Goal: Information Seeking & Learning: Learn about a topic

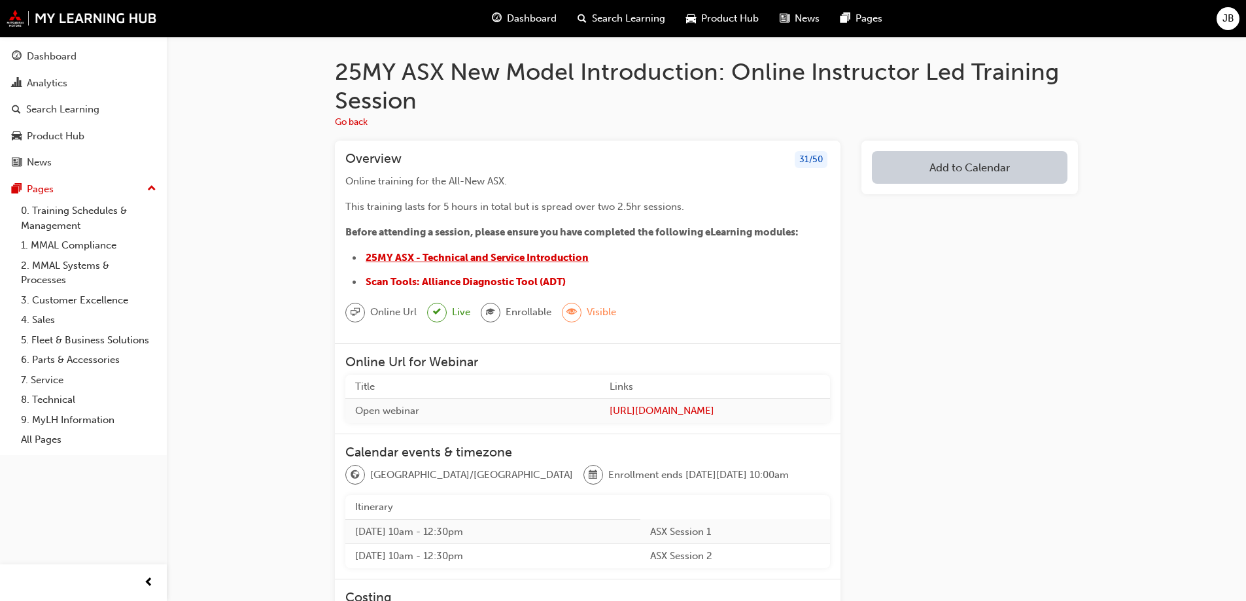
click at [529, 256] on span "25MY ASX - Technical and Service Introduction" at bounding box center [477, 258] width 223 height 12
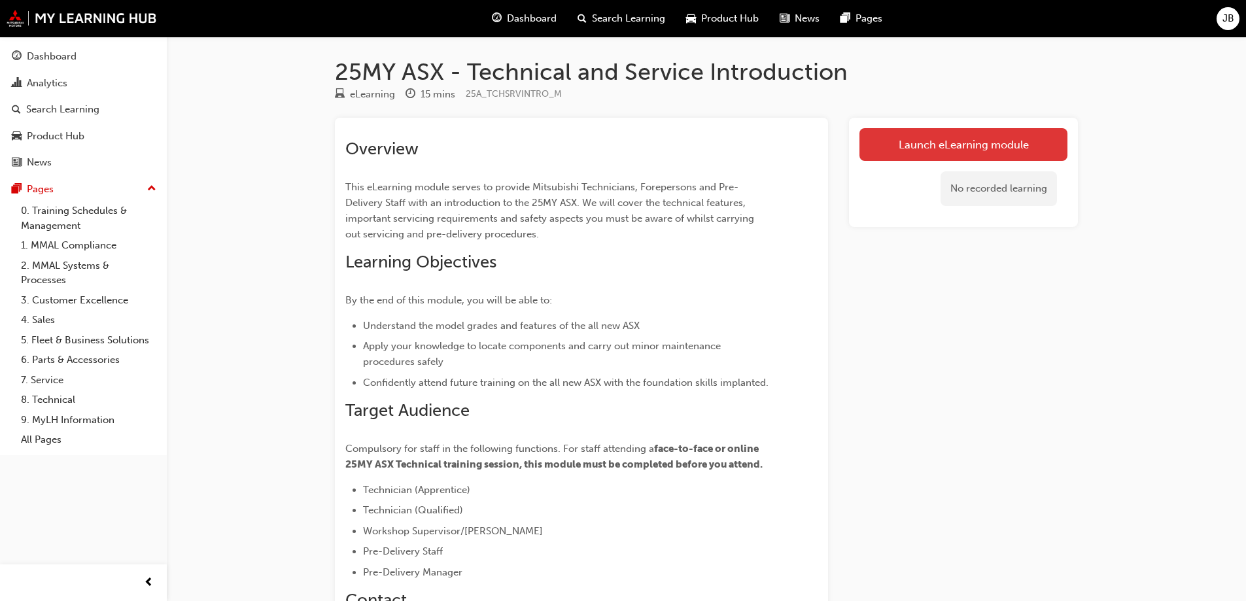
click at [941, 148] on link "Launch eLearning module" at bounding box center [964, 144] width 208 height 33
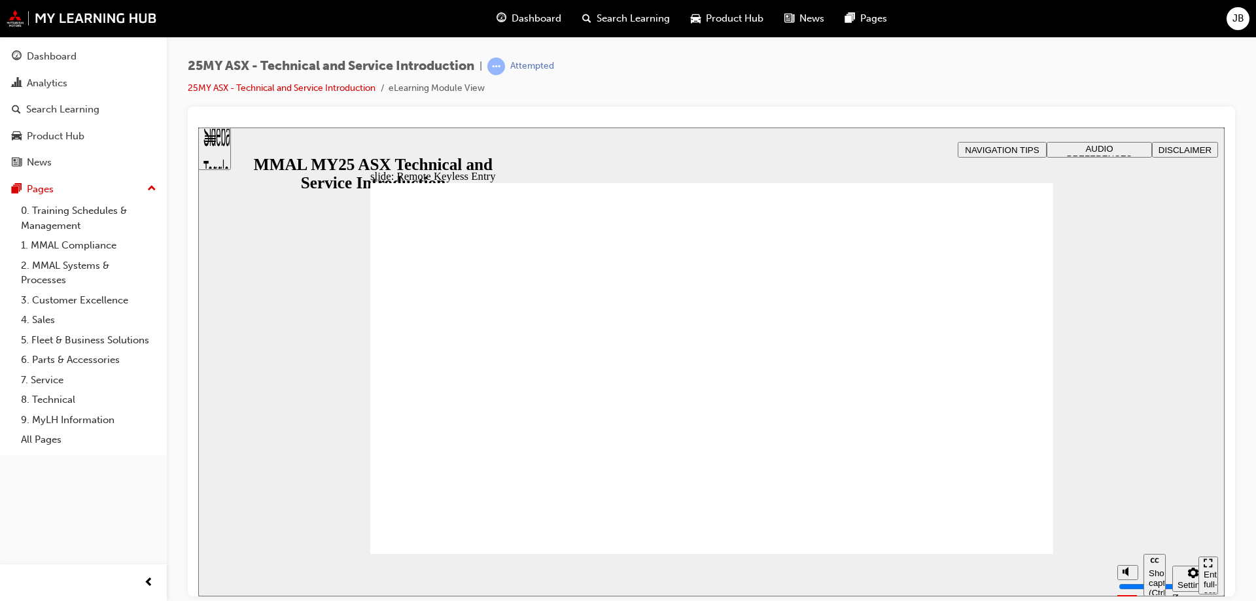
type input "21"
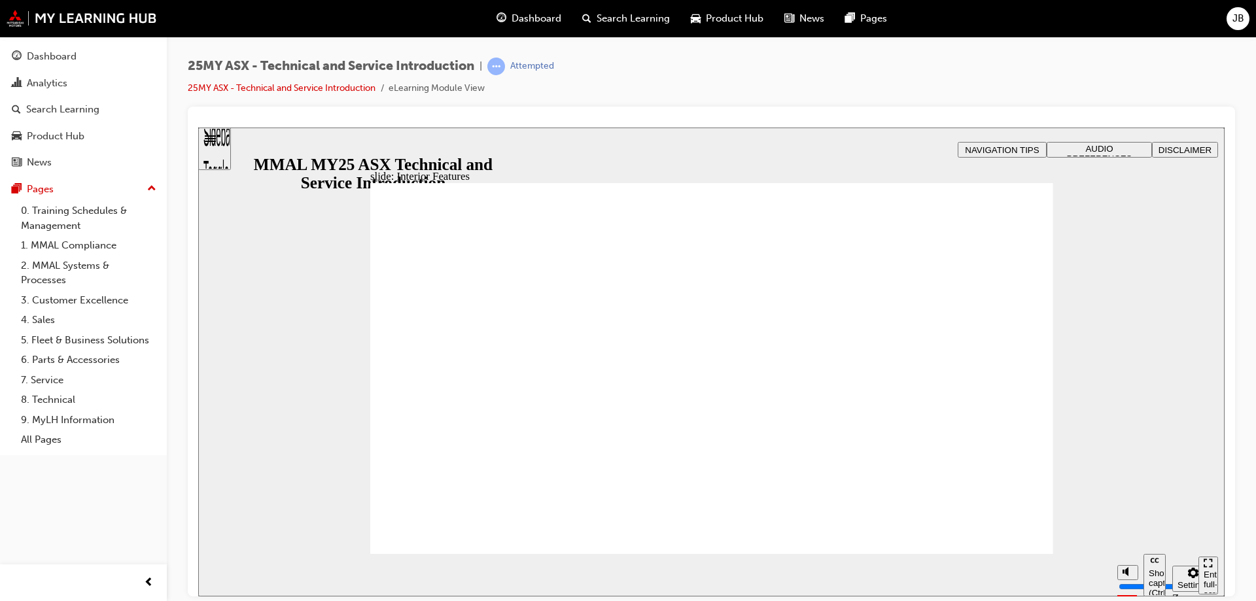
type input "17"
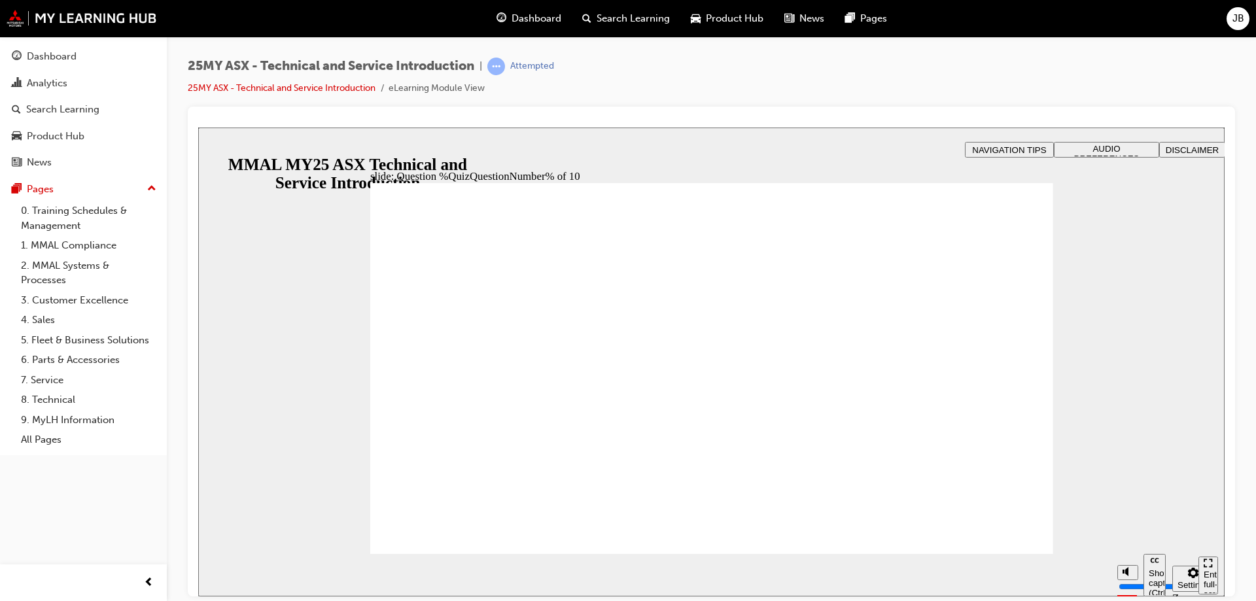
radio input "true"
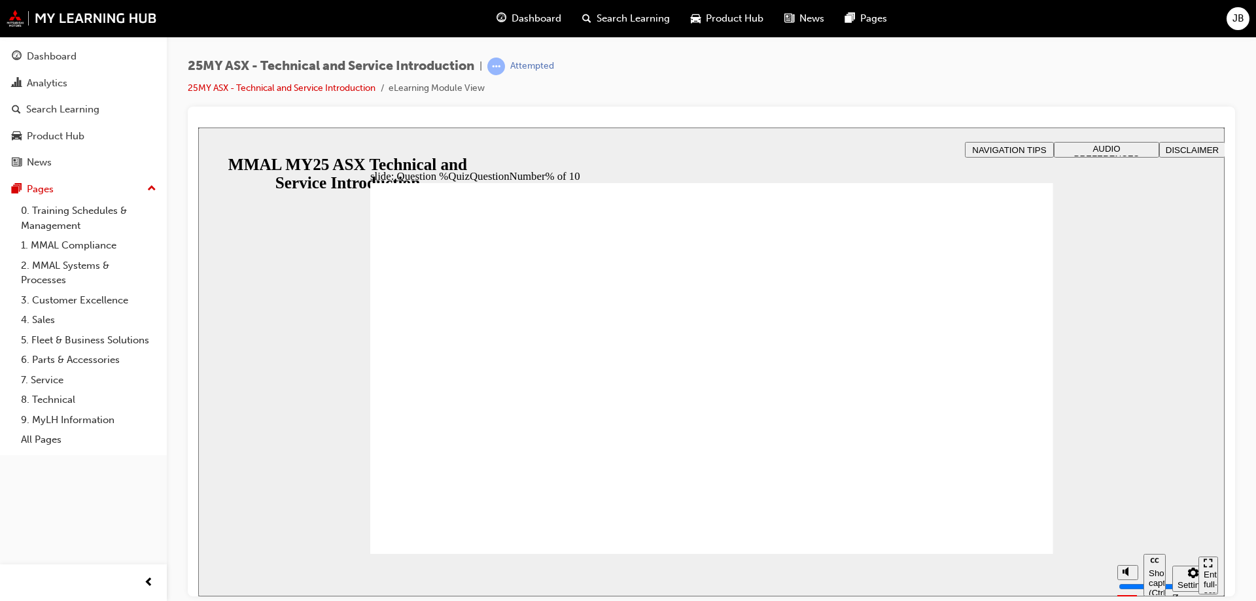
radio input "true"
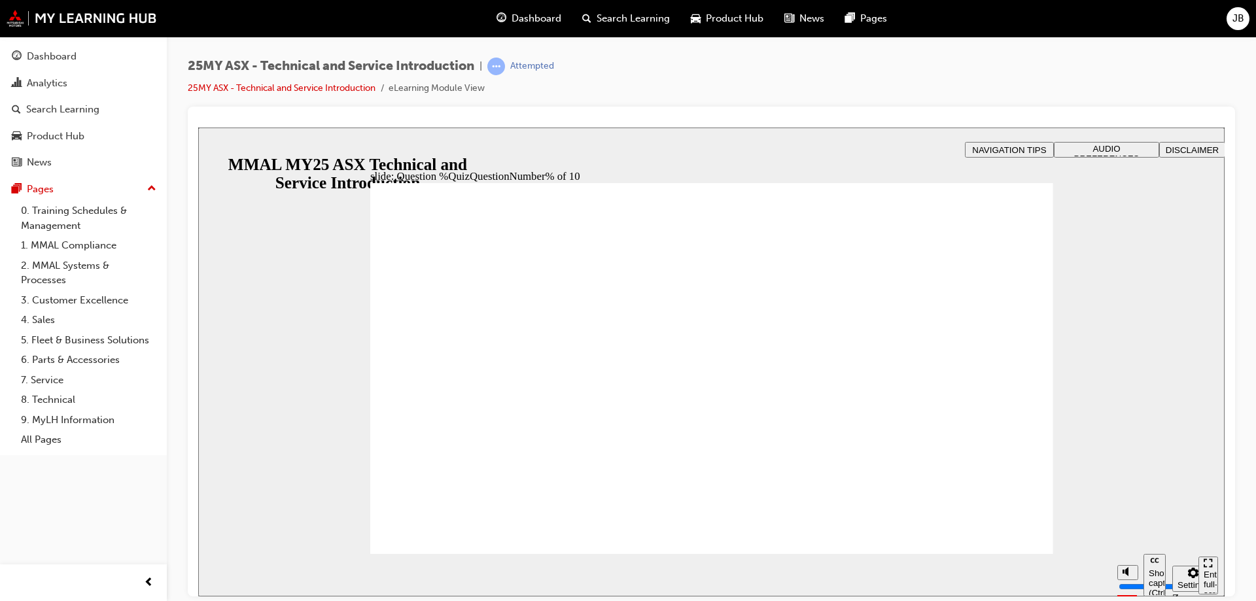
radio input "true"
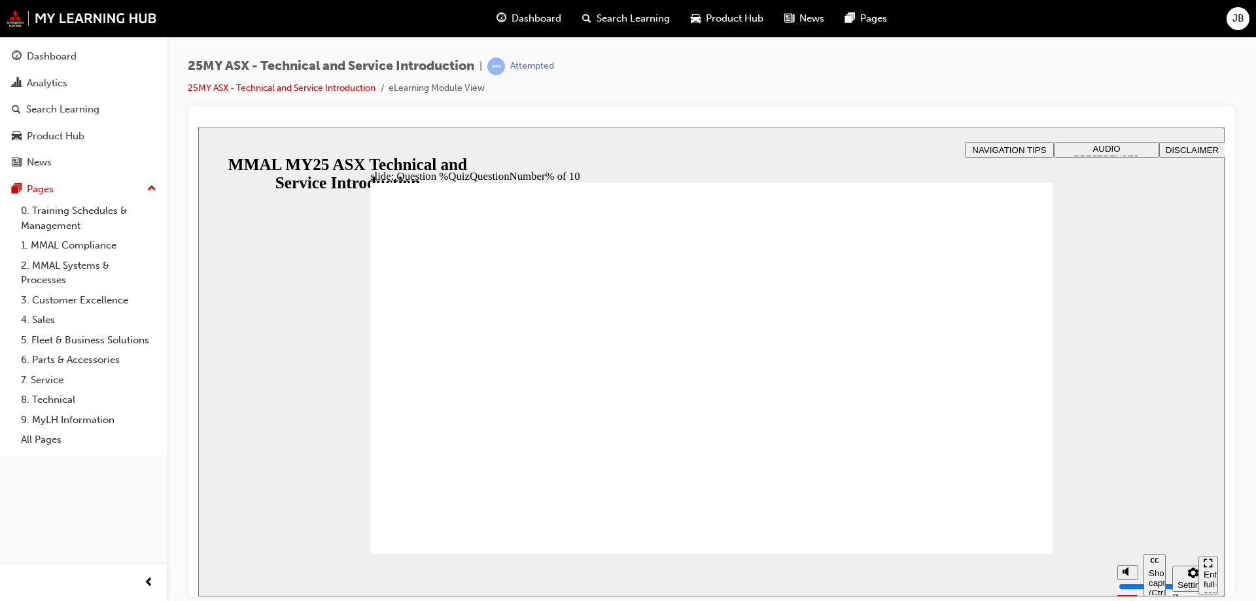
radio input "true"
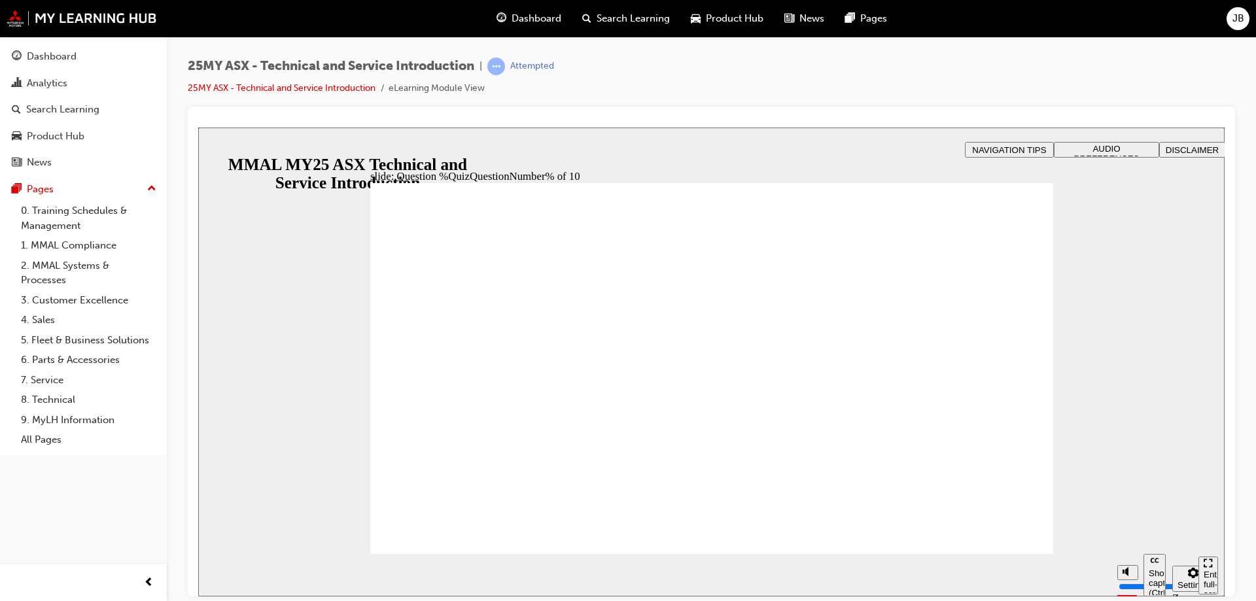
radio input "true"
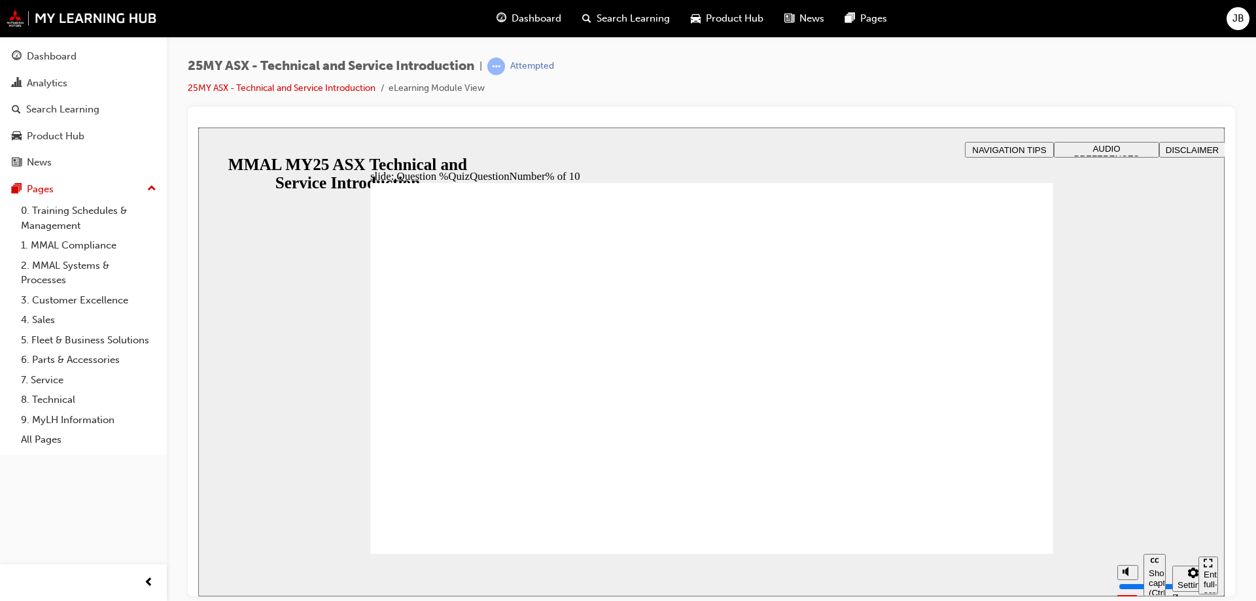
radio input "true"
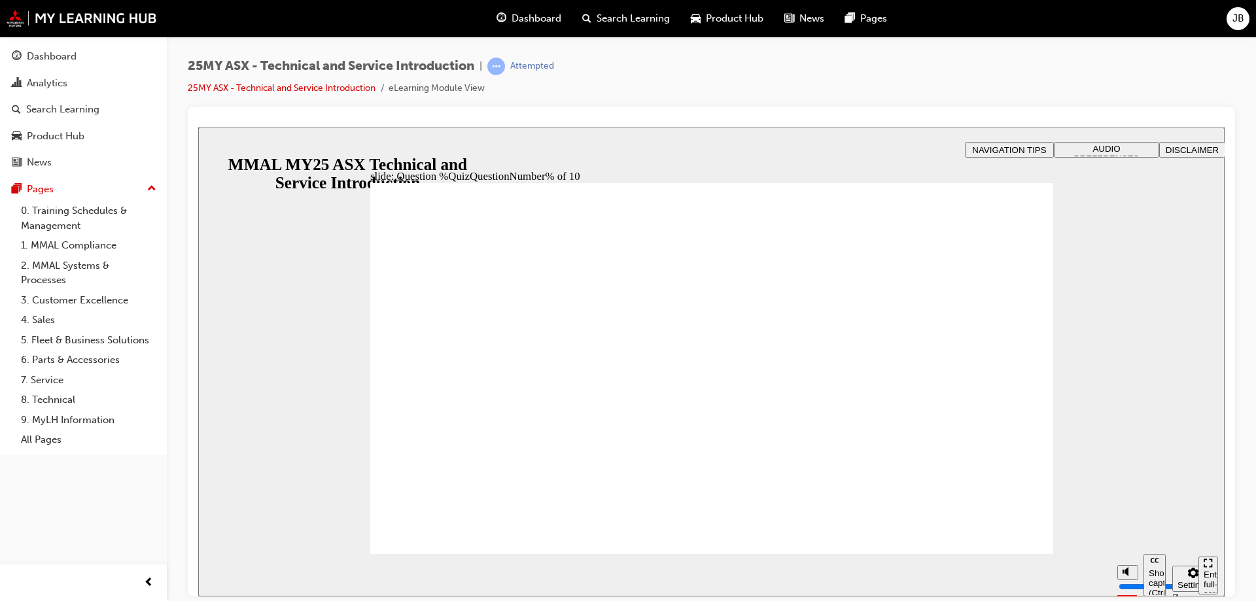
radio input "true"
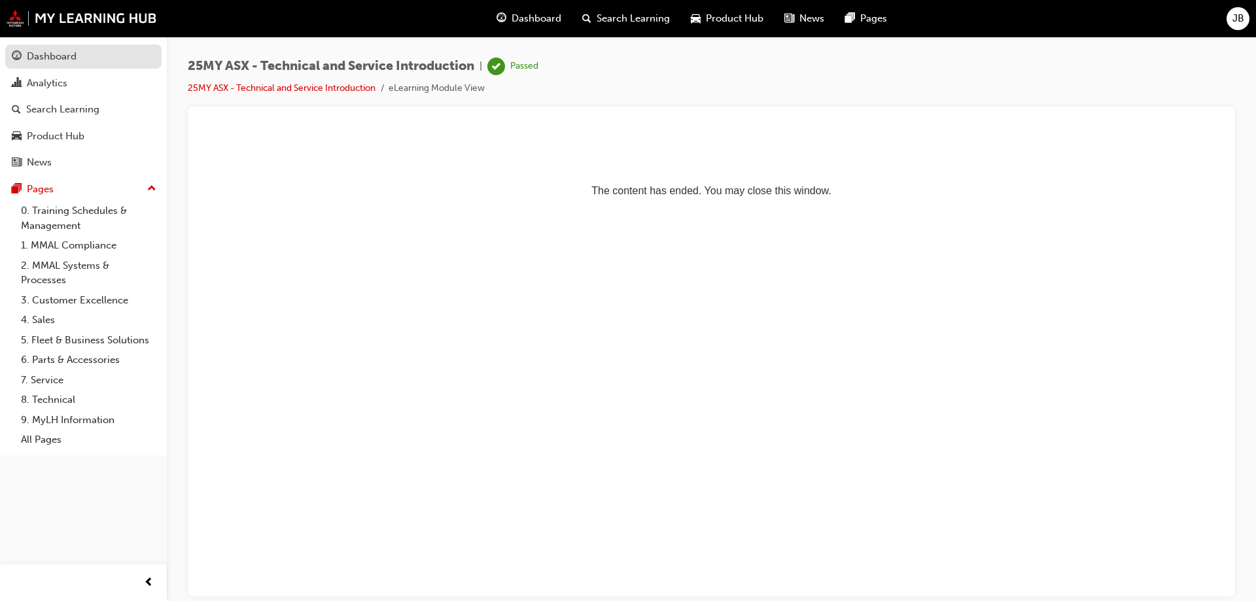
click at [42, 52] on div "Dashboard" at bounding box center [52, 56] width 50 height 15
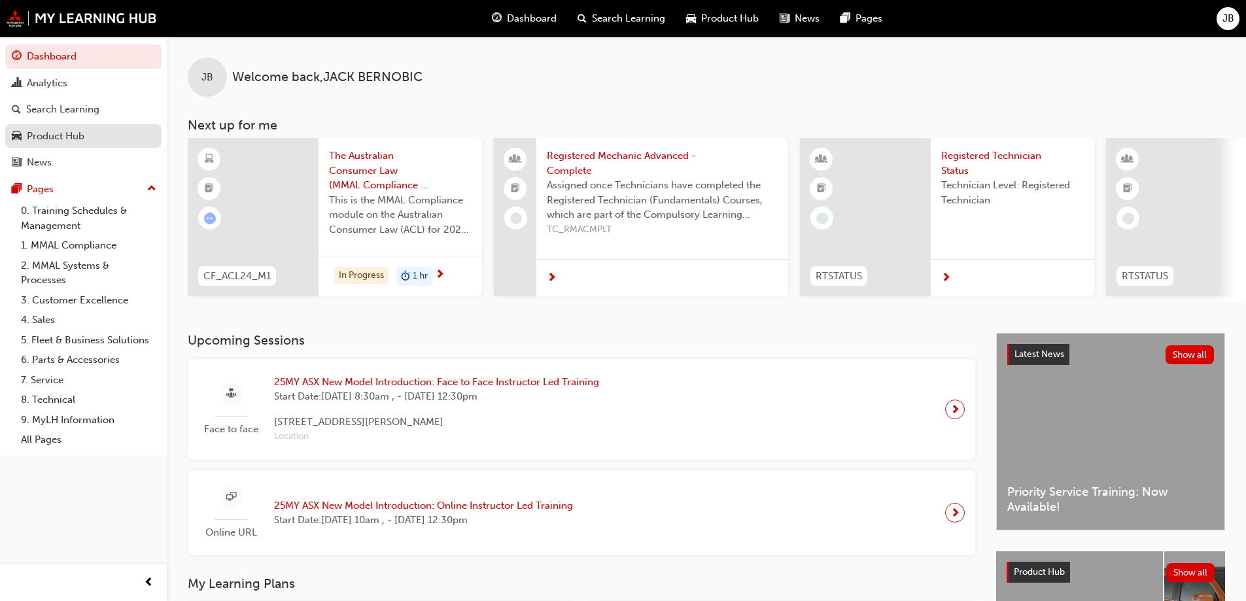
click at [65, 139] on div "Product Hub" at bounding box center [56, 136] width 58 height 15
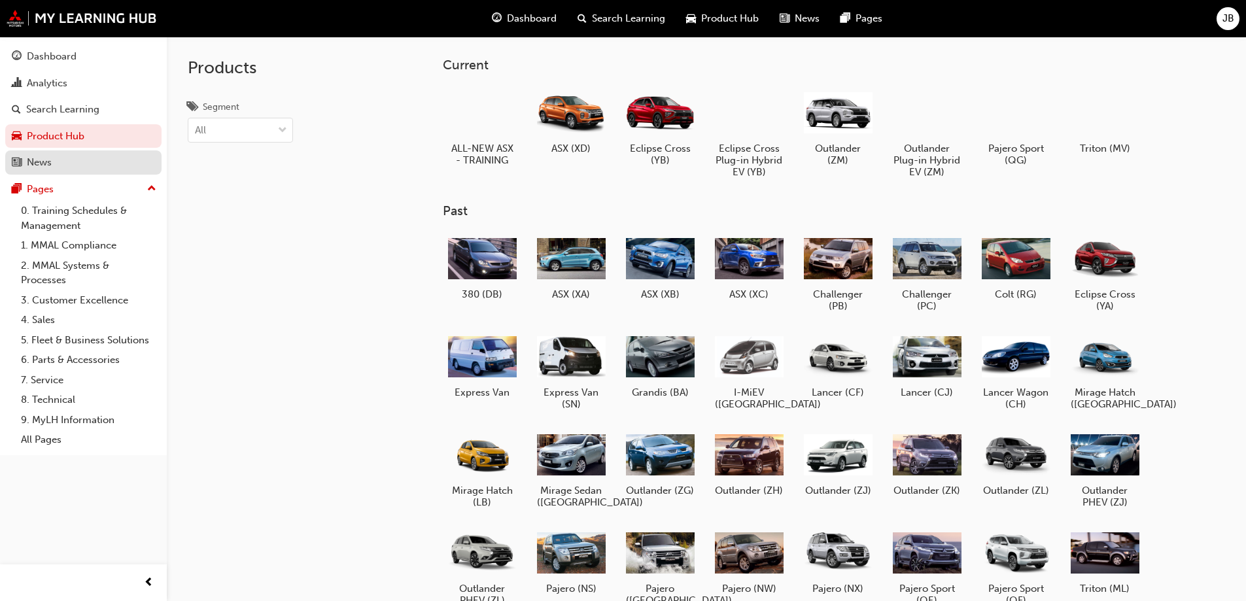
click at [57, 164] on div "News" at bounding box center [83, 162] width 143 height 16
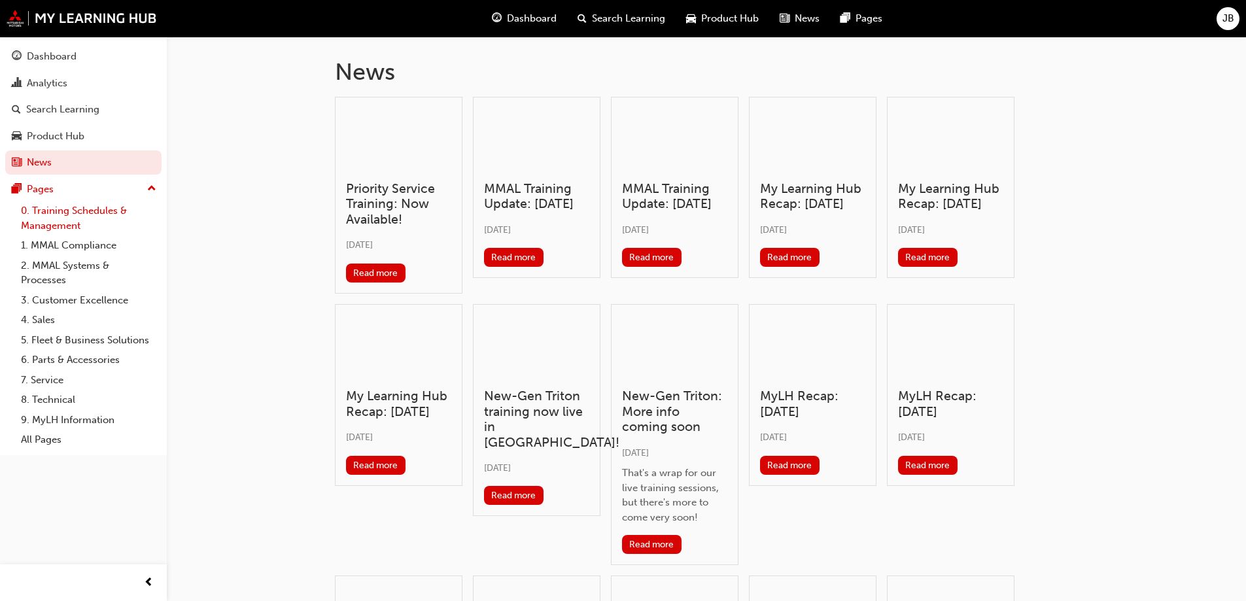
click at [67, 215] on link "0. Training Schedules & Management" at bounding box center [89, 218] width 146 height 35
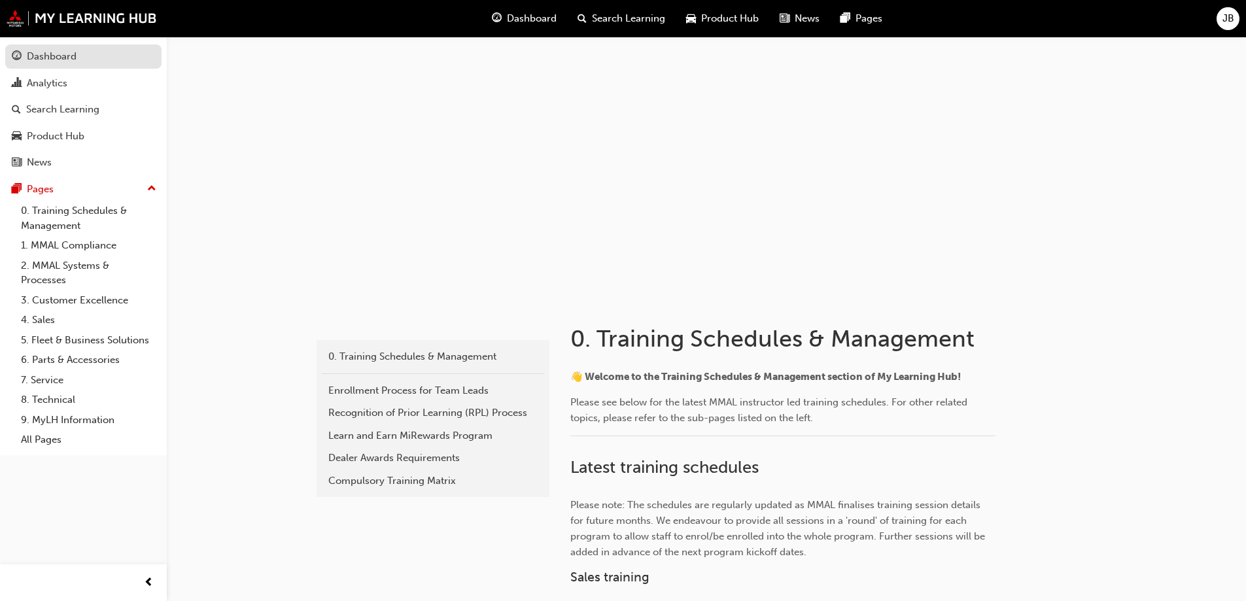
click at [69, 53] on div "Dashboard" at bounding box center [52, 56] width 50 height 15
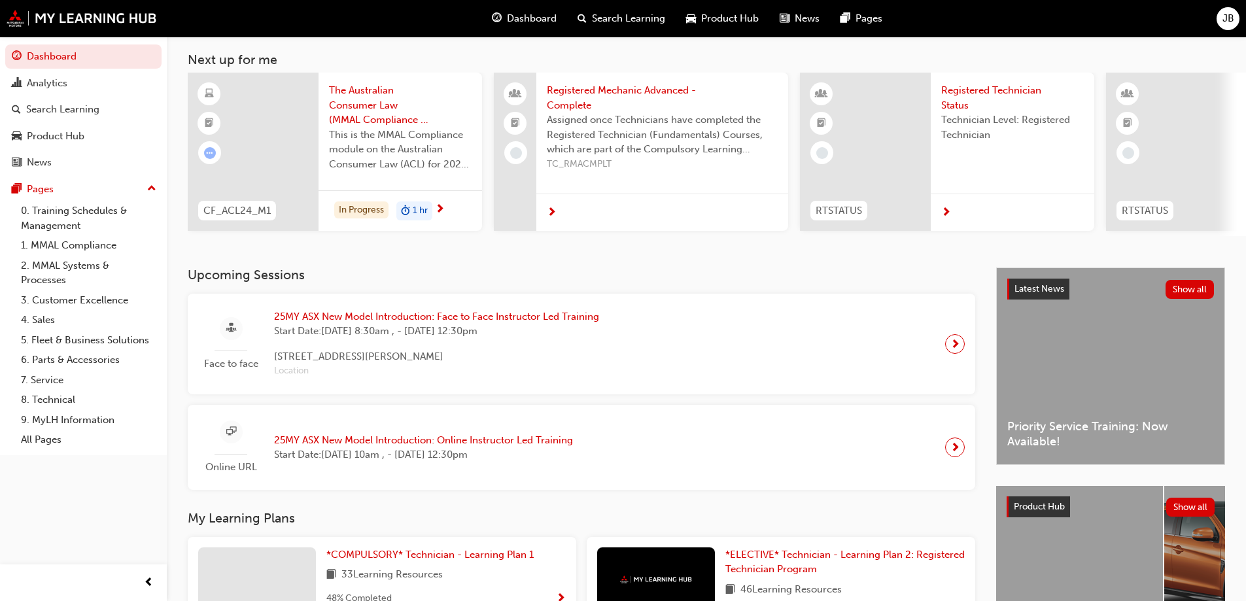
scroll to position [131, 0]
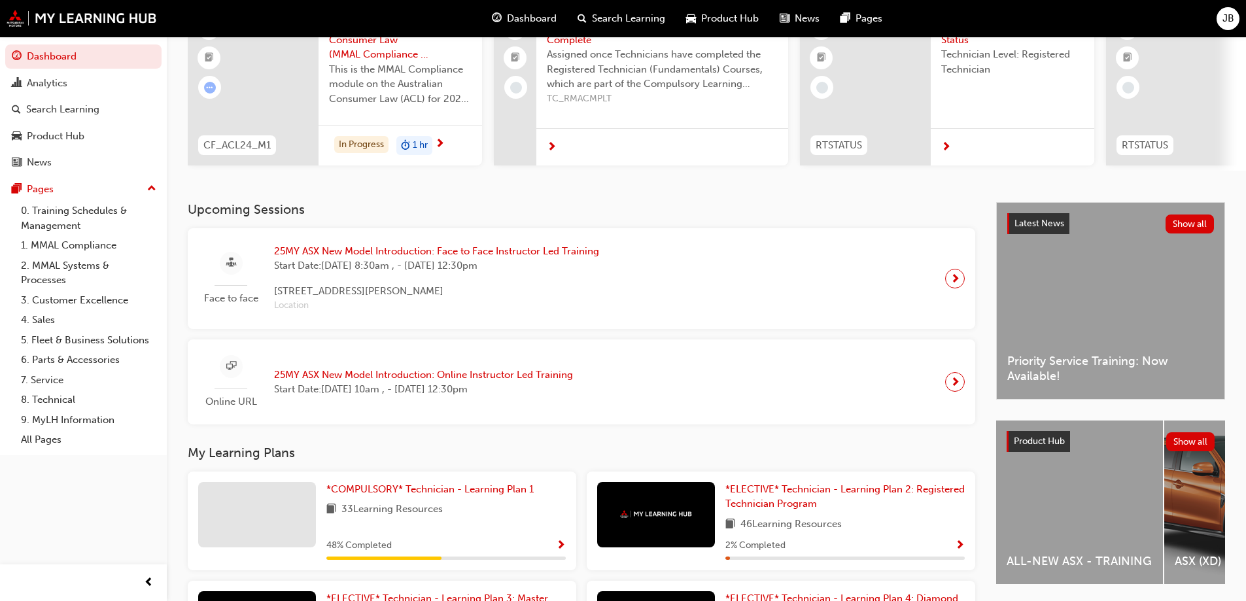
click at [228, 267] on span "sessionType_FACE_TO_FACE-icon" at bounding box center [231, 263] width 10 height 16
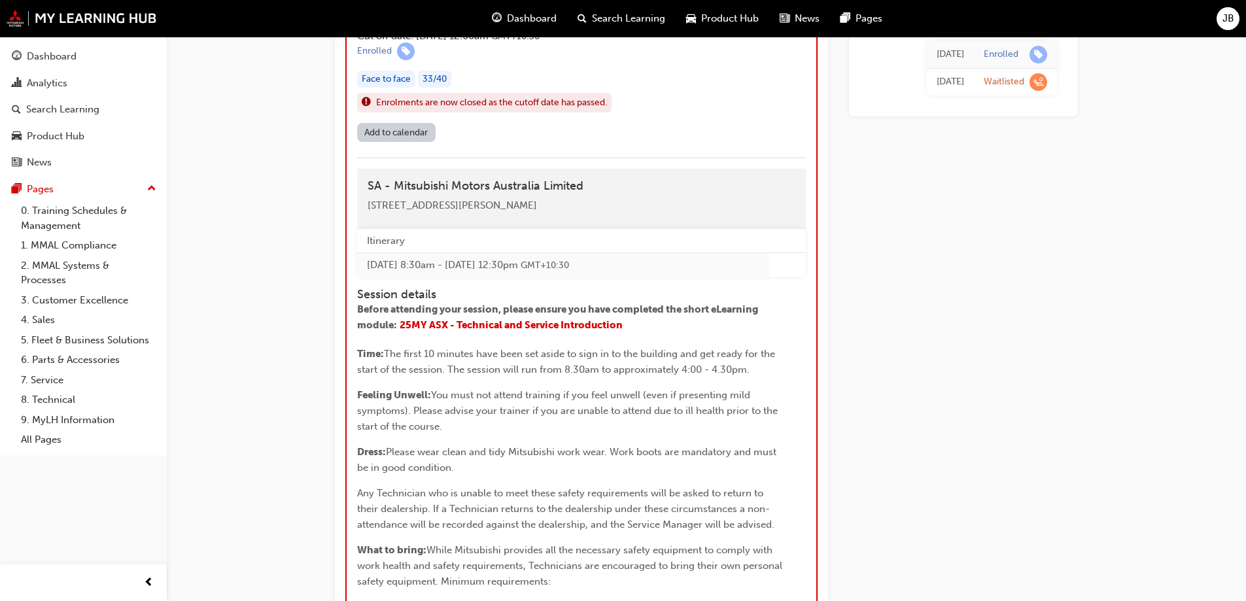
scroll to position [1828, 0]
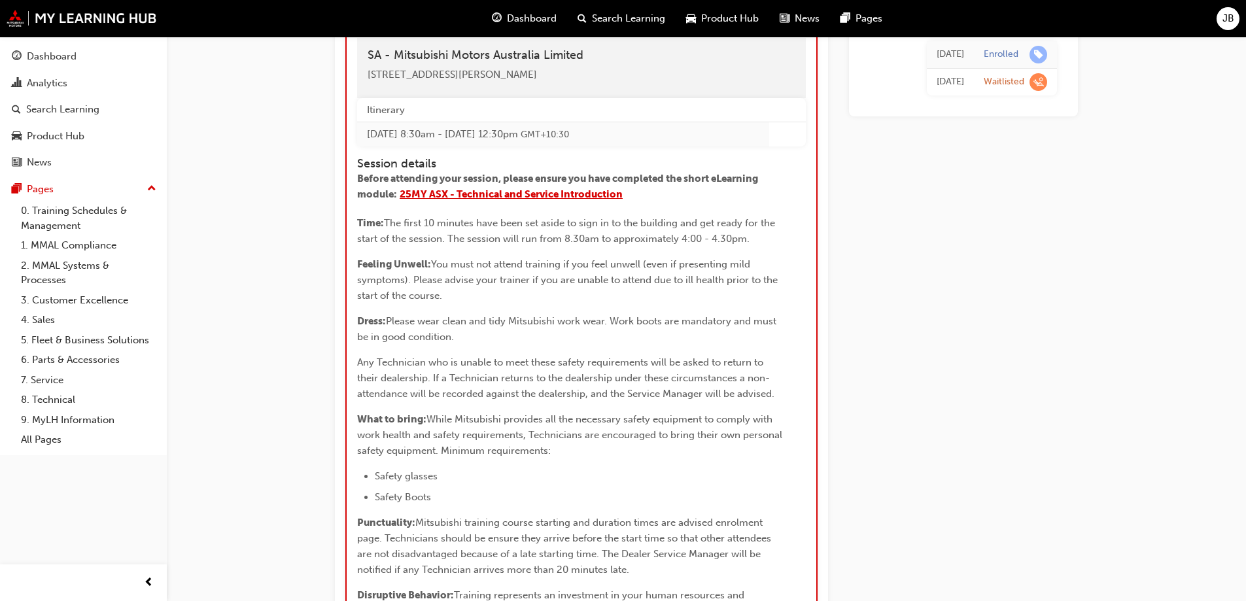
click at [566, 200] on span "25MY ASX - Technical and Service Introduction" at bounding box center [511, 194] width 223 height 12
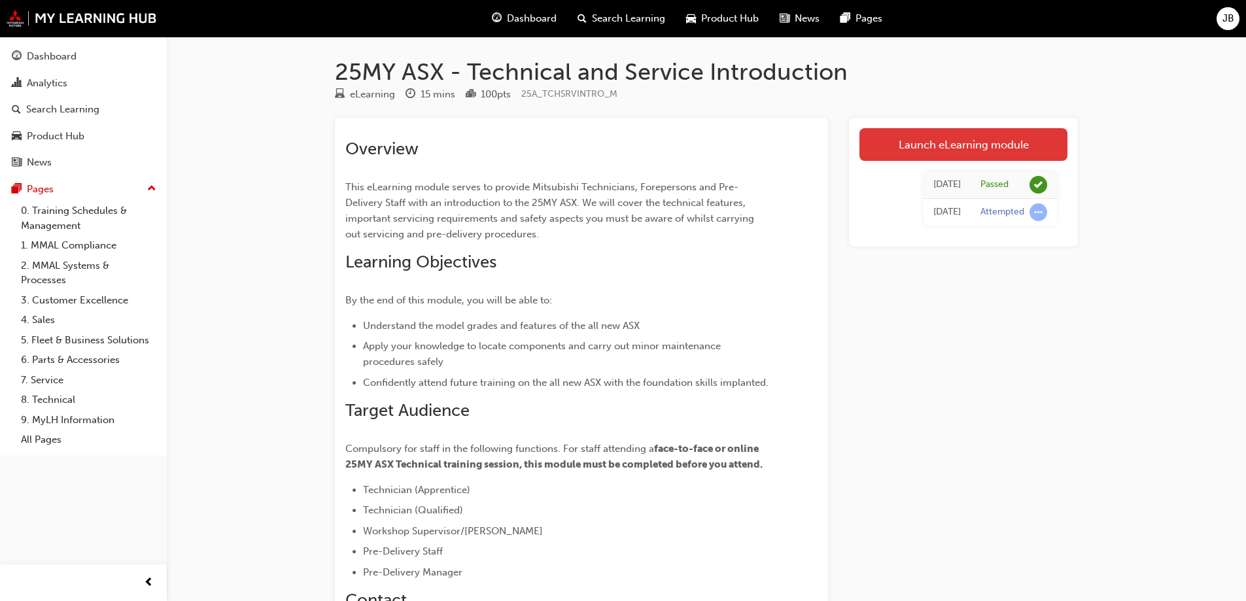
click at [910, 135] on link "Launch eLearning module" at bounding box center [964, 144] width 208 height 33
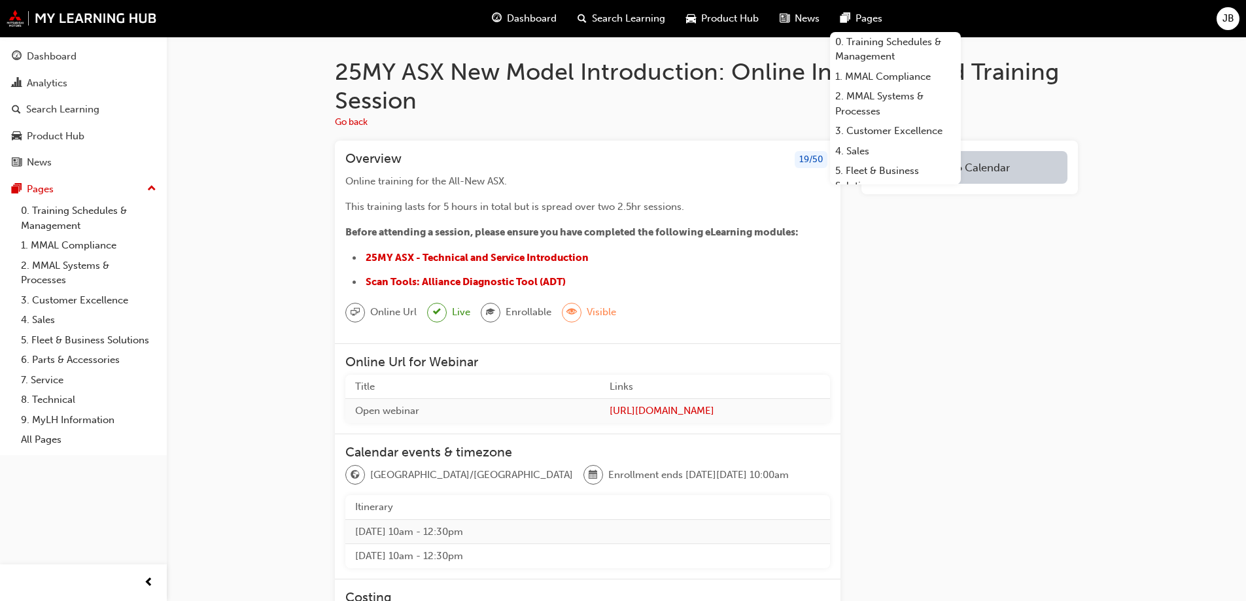
click at [1140, 362] on div "25MY ASX New Model Introduction: Online Instructor Led Training Session Go back…" at bounding box center [706, 444] width 1079 height 814
click at [881, 422] on div "Add to Calendar" at bounding box center [970, 475] width 217 height 669
